Goal: Information Seeking & Learning: Check status

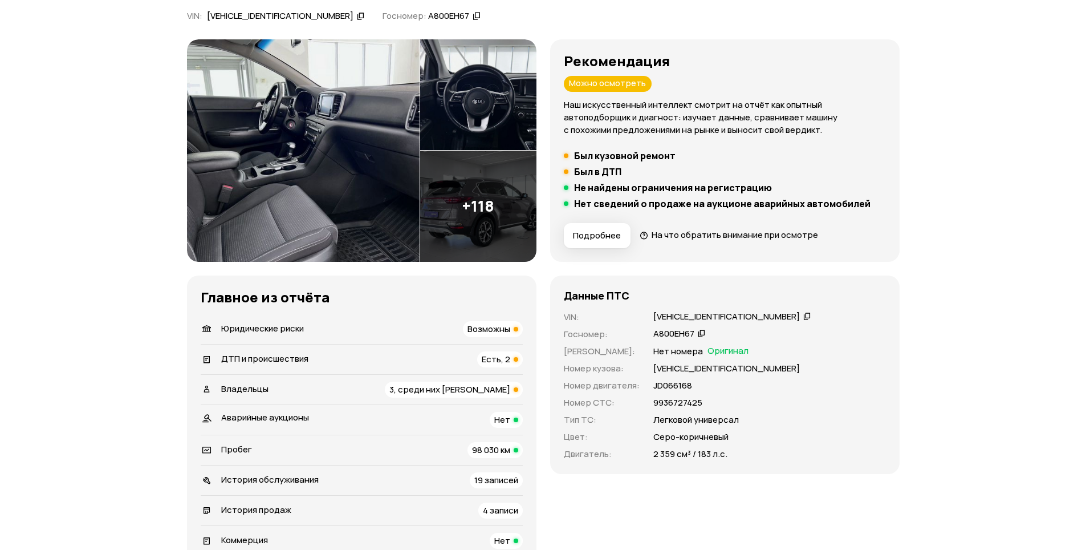
click at [434, 357] on div "ДТП и происшествия Есть, 2" at bounding box center [362, 359] width 322 height 16
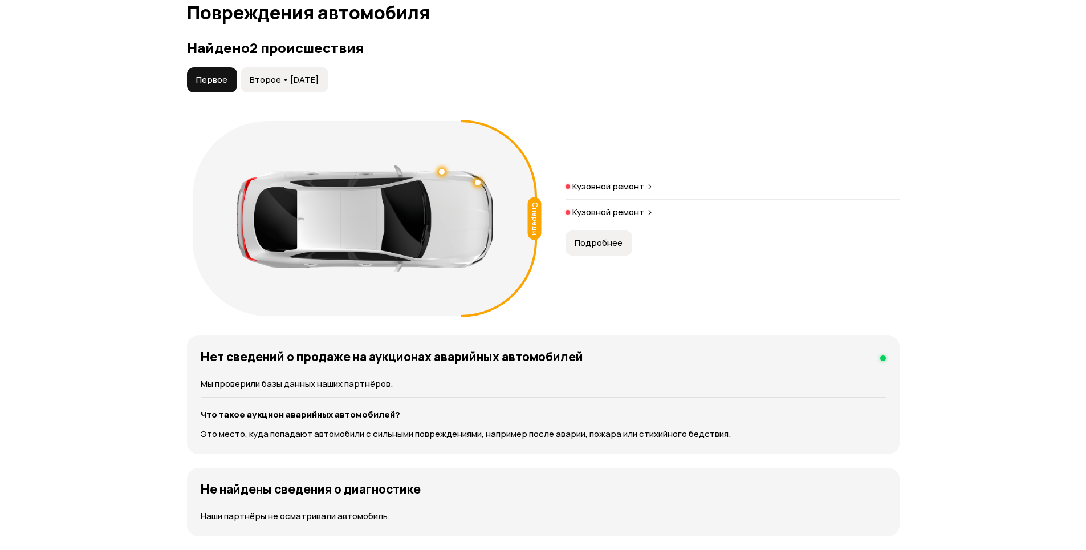
scroll to position [1206, 0]
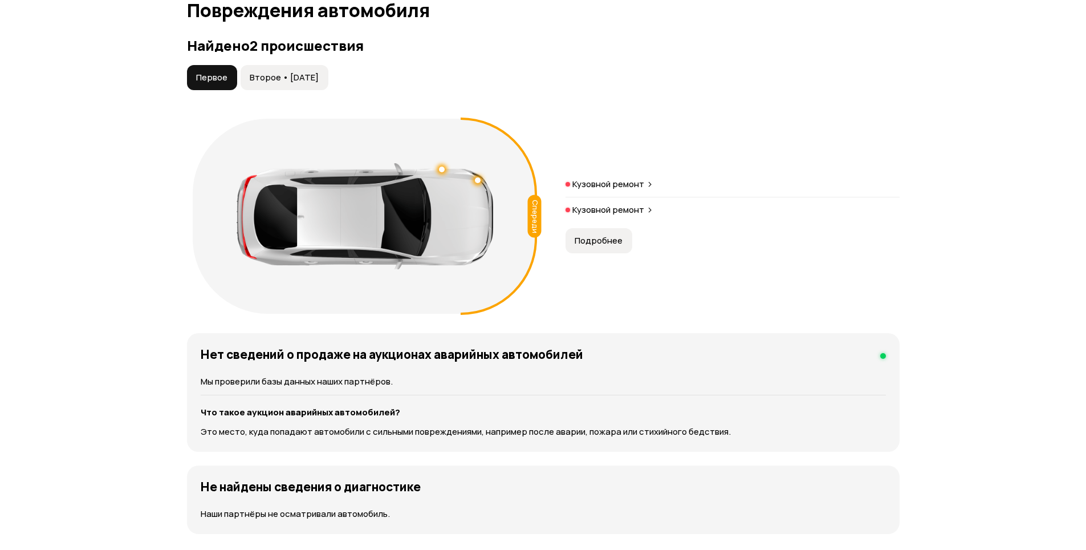
click at [250, 73] on span "Второе • 13 окт 2021" at bounding box center [284, 77] width 69 height 11
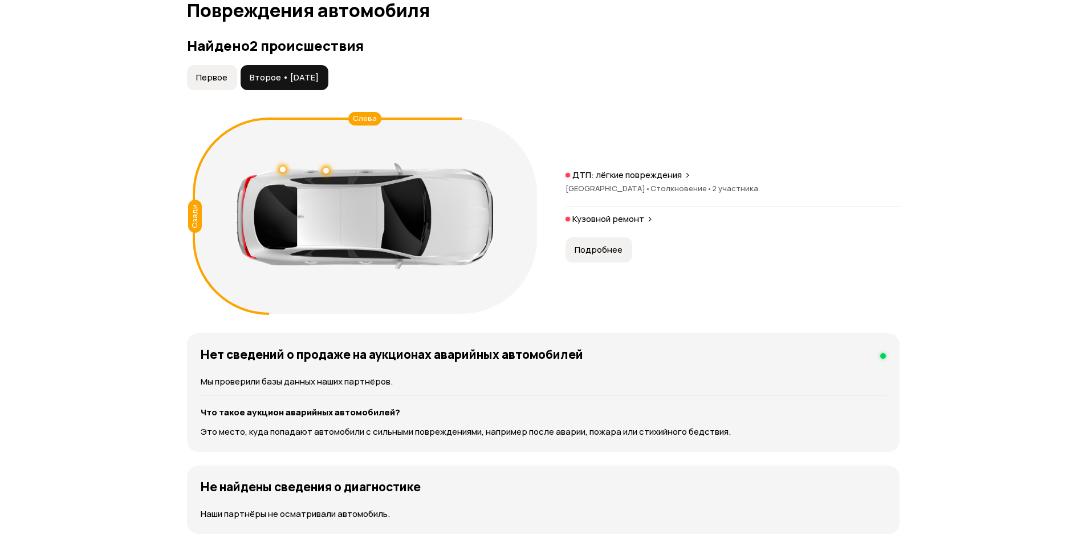
click at [216, 81] on span "Первое" at bounding box center [211, 77] width 31 height 11
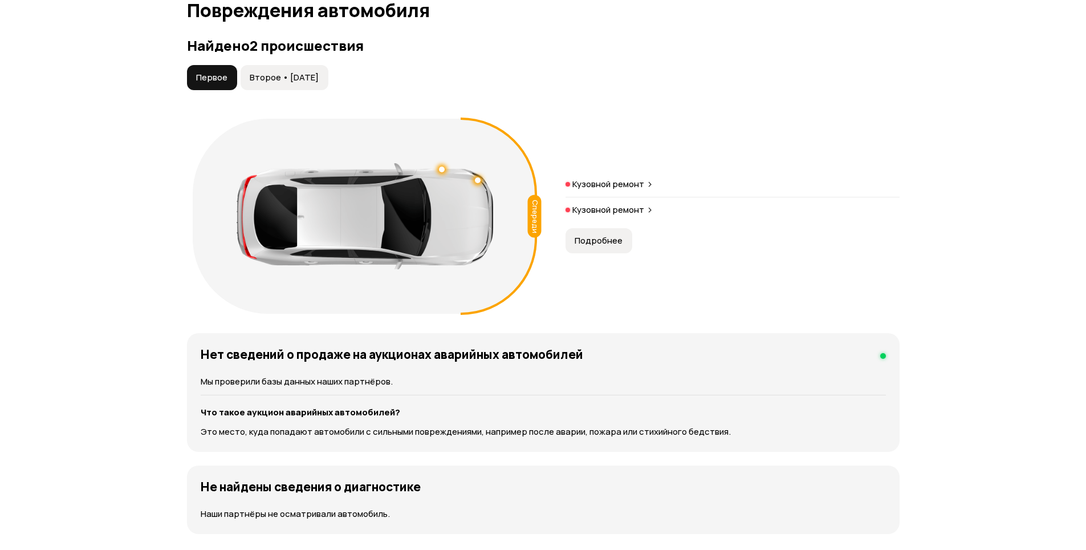
click at [284, 83] on span "Второе • 13 окт 2021" at bounding box center [284, 77] width 69 height 11
